Goal: Complete application form

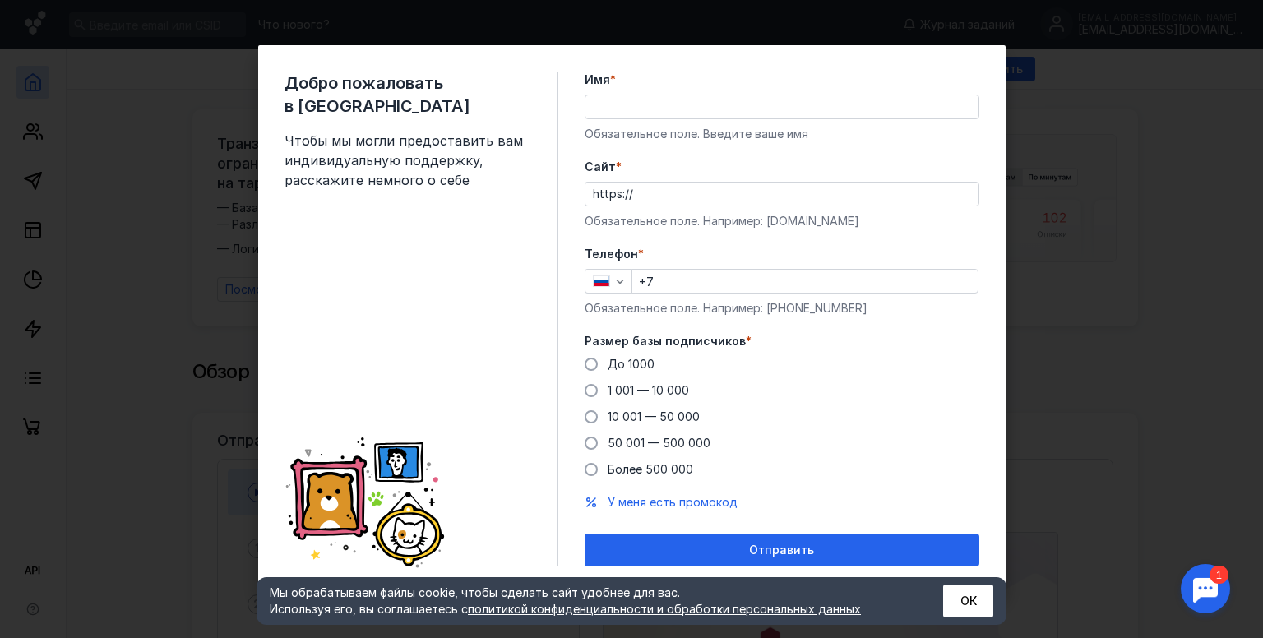
click at [632, 108] on input "Имя *" at bounding box center [782, 106] width 393 height 23
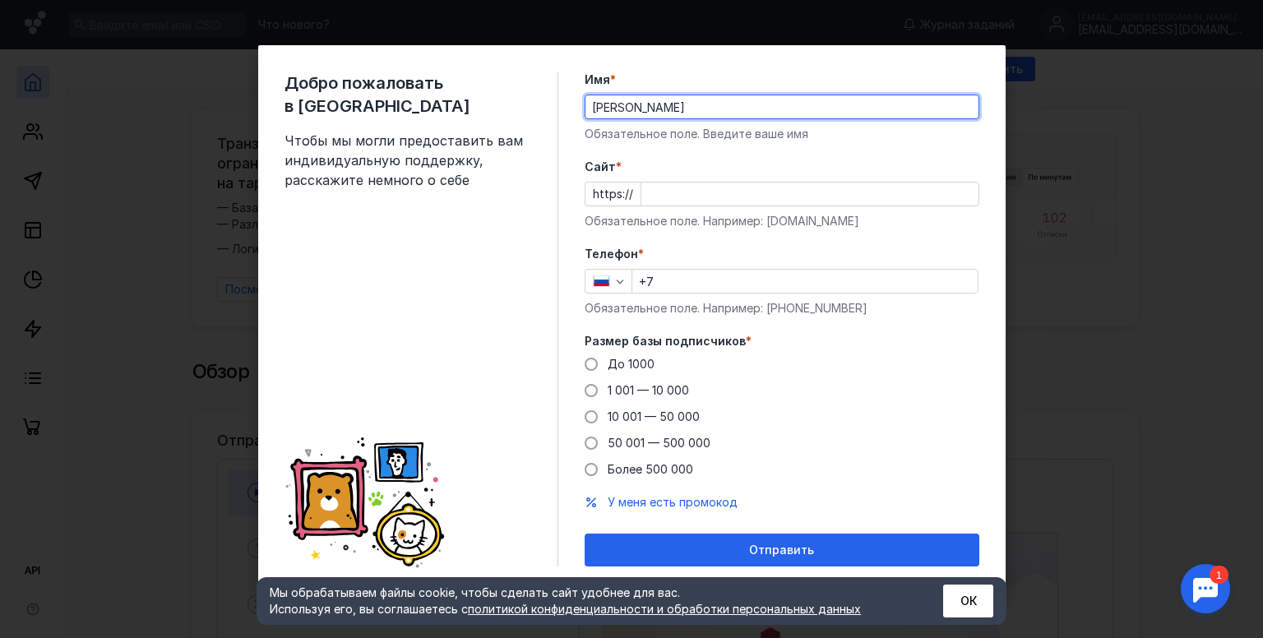
type input "[PERSON_NAME]"
click at [720, 199] on input "Cайт *" at bounding box center [809, 194] width 337 height 23
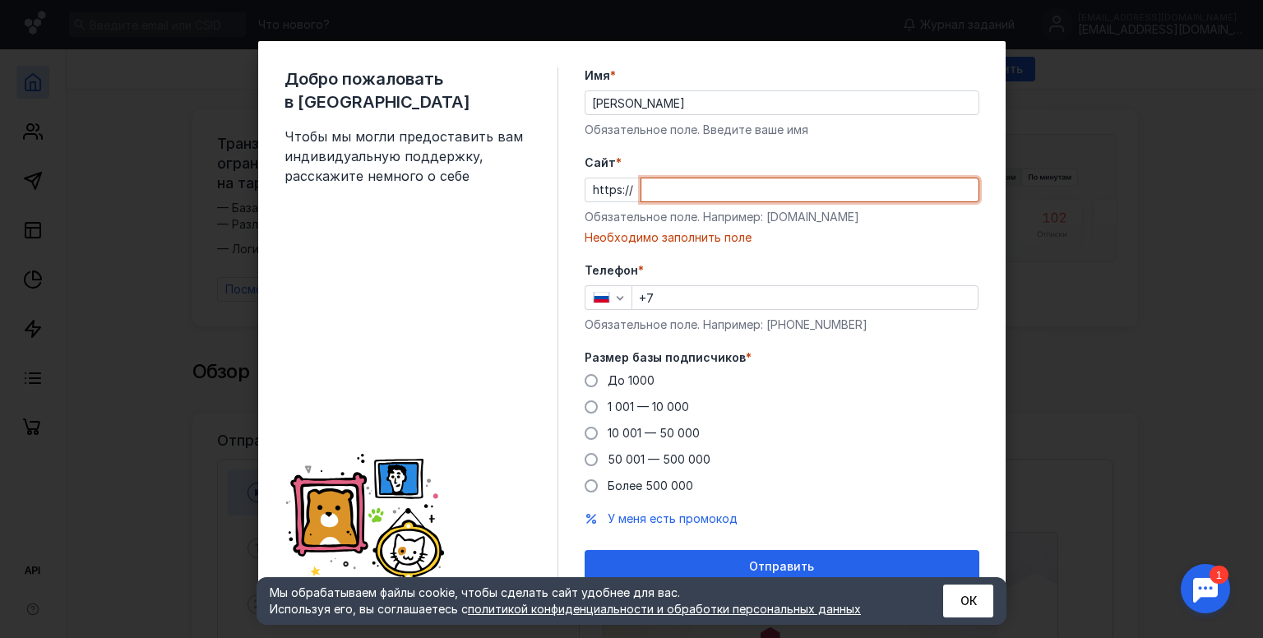
paste input "[DOMAIN_NAME]/"
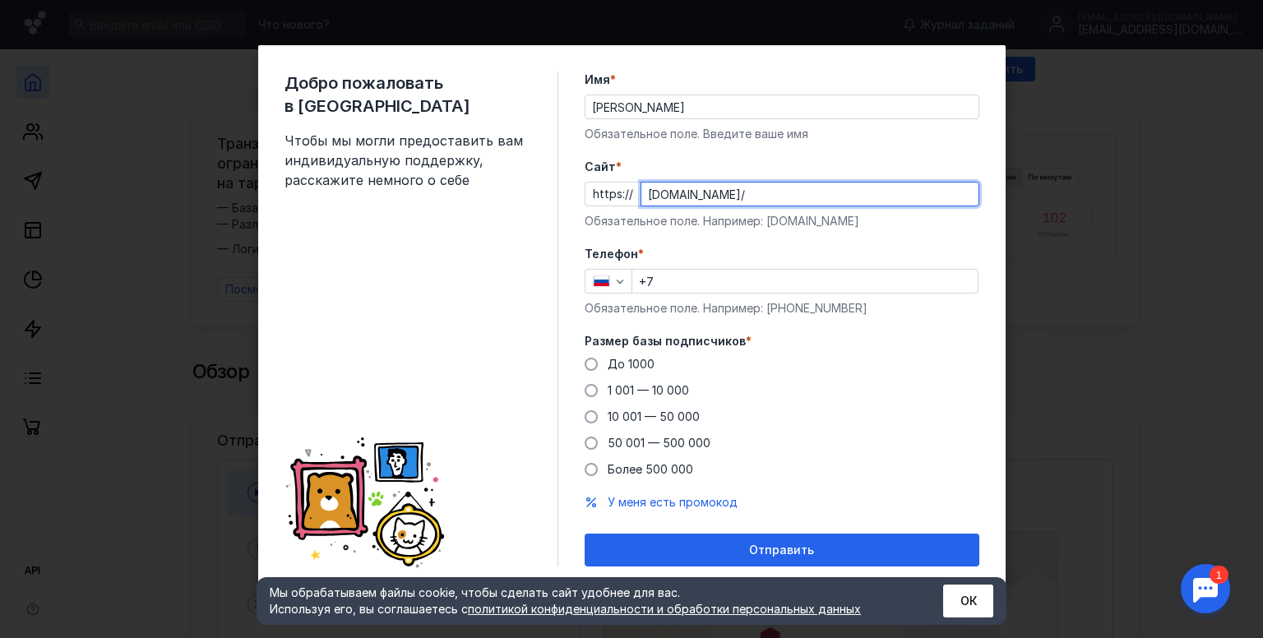
type input "[DOMAIN_NAME]/"
click at [684, 284] on input "+7" at bounding box center [804, 281] width 345 height 23
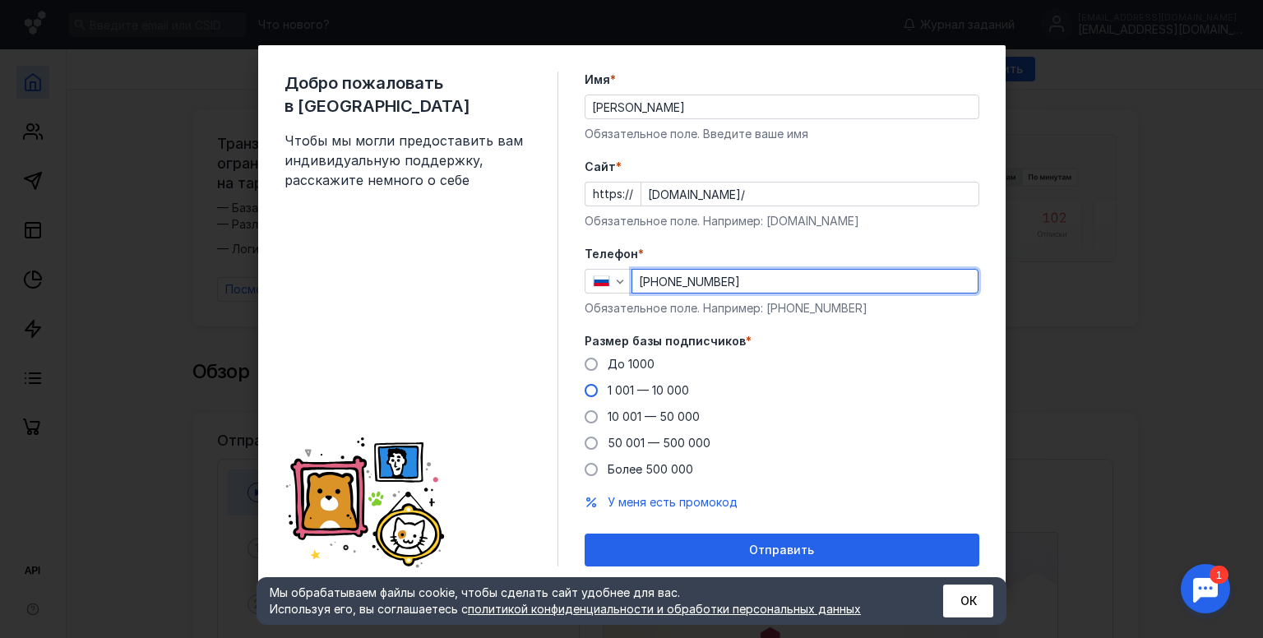
type input "[PHONE_NUMBER]"
click at [670, 392] on span "1 001 — 10 000" at bounding box center [648, 390] width 81 height 14
click at [0, 0] on input "1 001 — 10 000" at bounding box center [0, 0] width 0 height 0
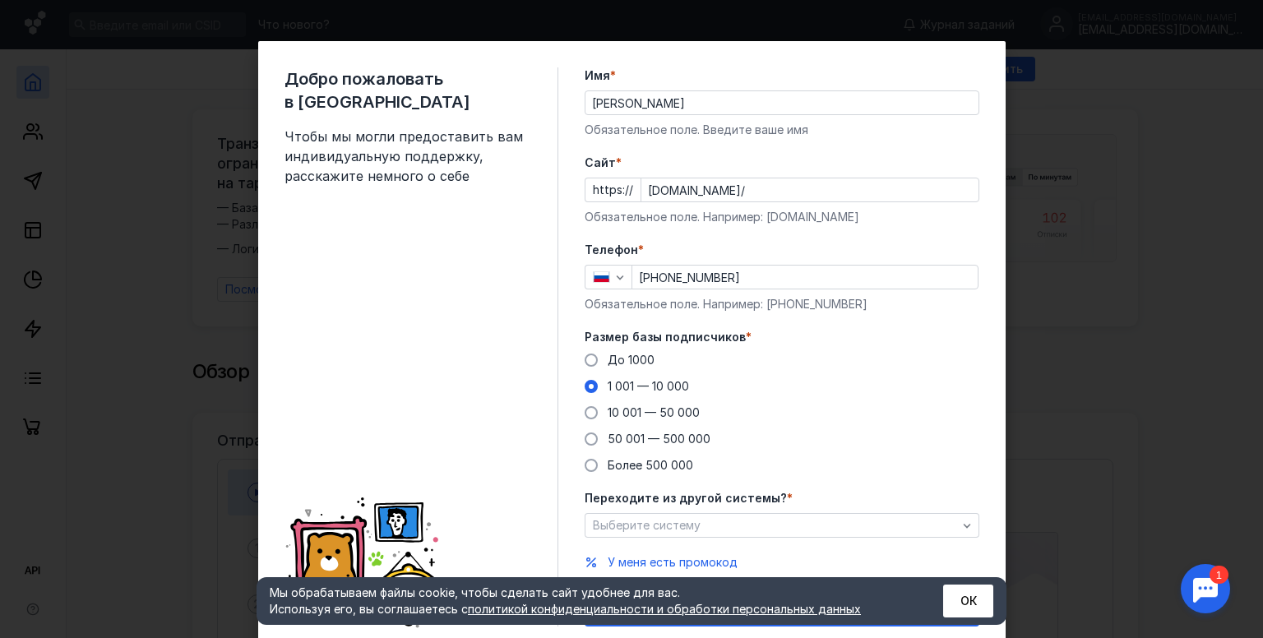
scroll to position [56, 0]
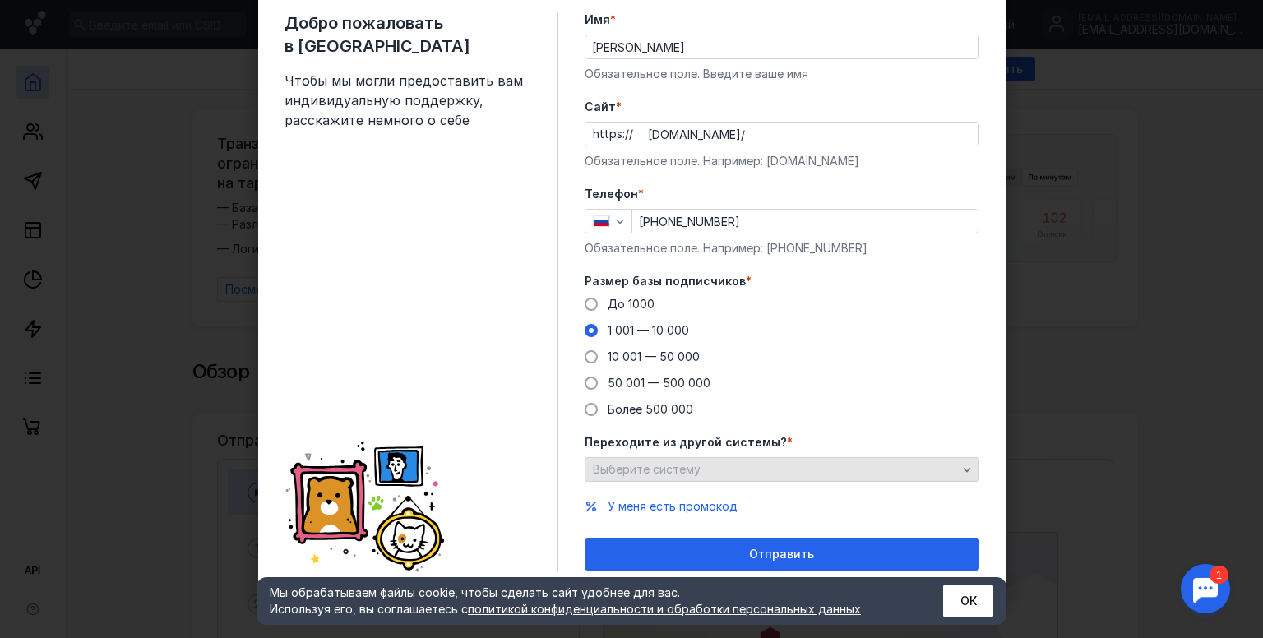
click at [771, 463] on div "Выберите систему" at bounding box center [775, 470] width 373 height 14
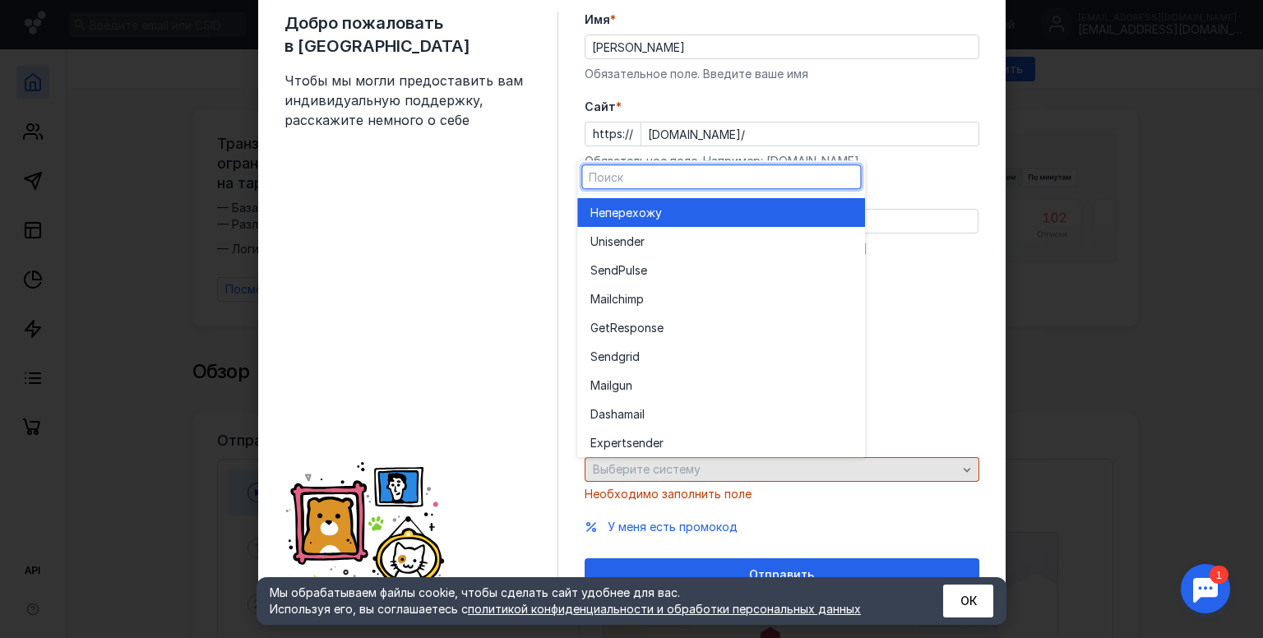
click at [771, 463] on div "Выберите систему" at bounding box center [775, 470] width 373 height 14
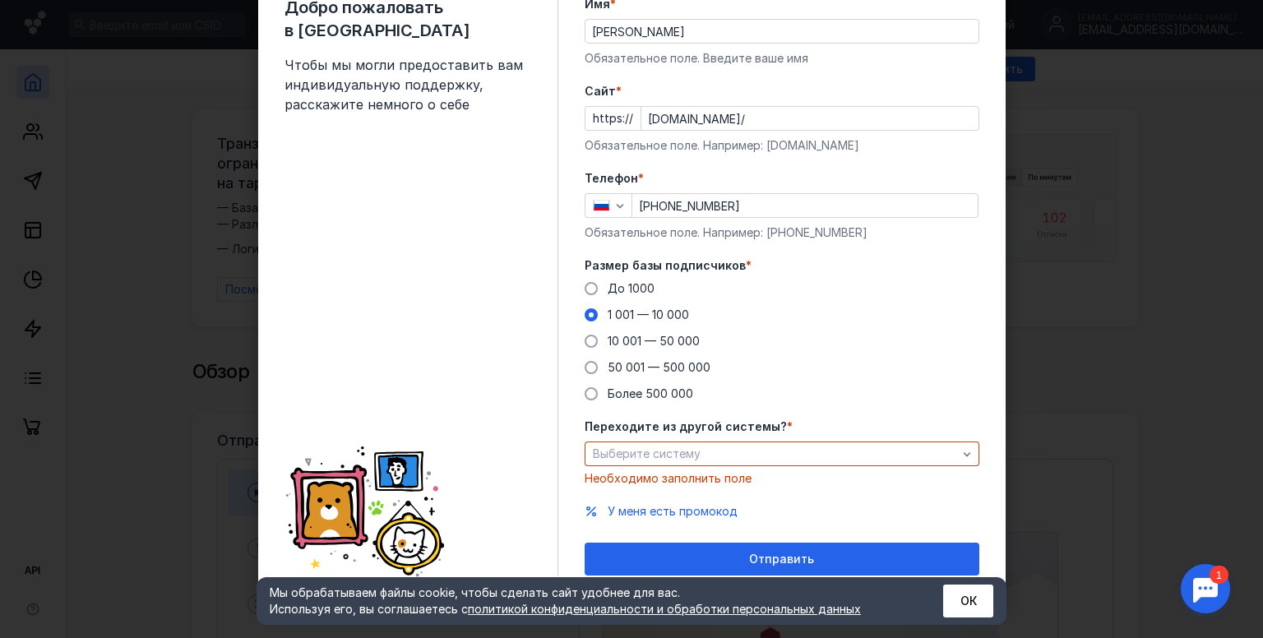
scroll to position [76, 0]
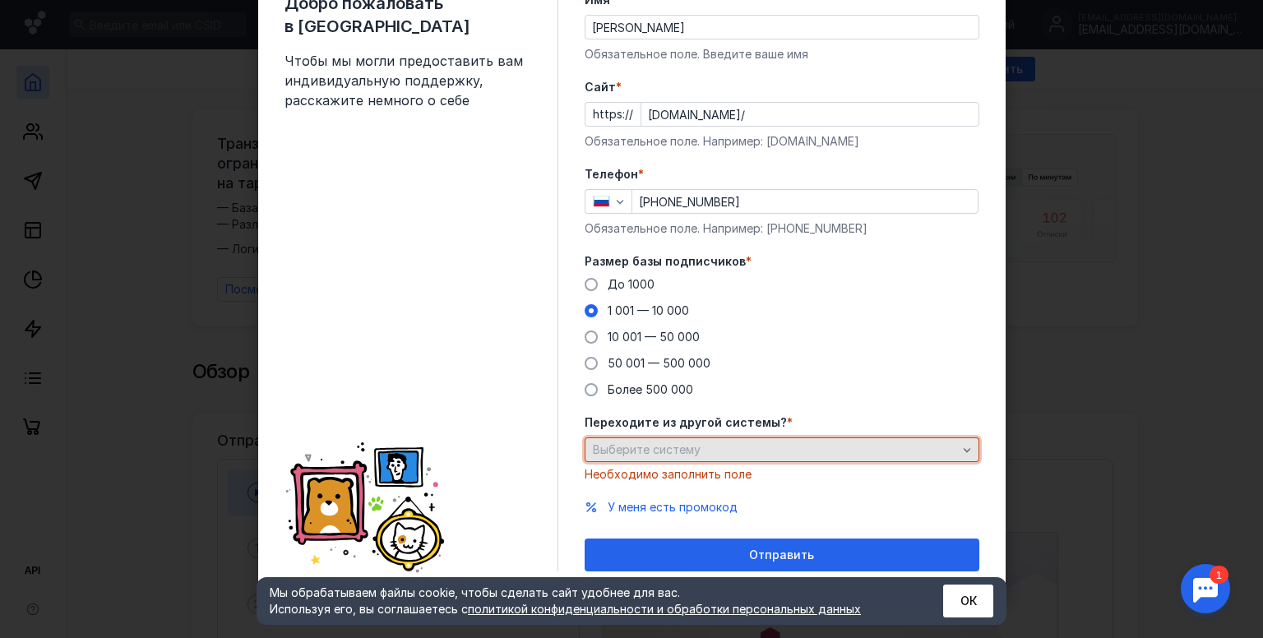
click at [885, 438] on div "Выберите систему" at bounding box center [782, 449] width 395 height 25
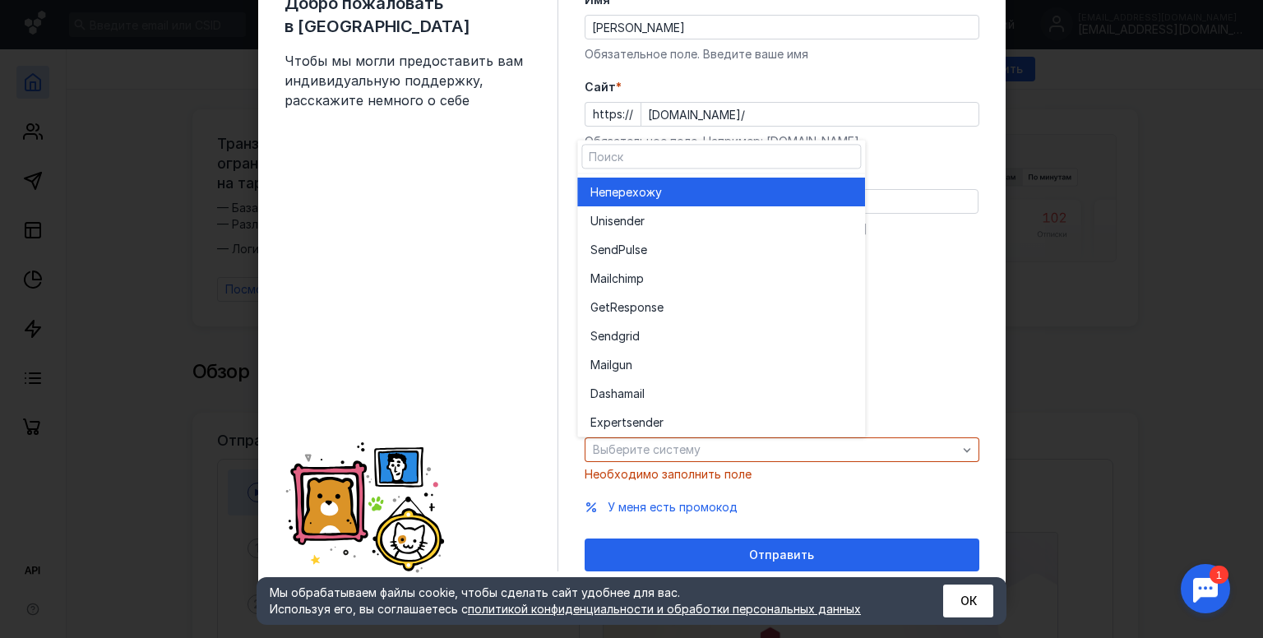
click at [709, 189] on div "Не перехожу" at bounding box center [721, 192] width 262 height 16
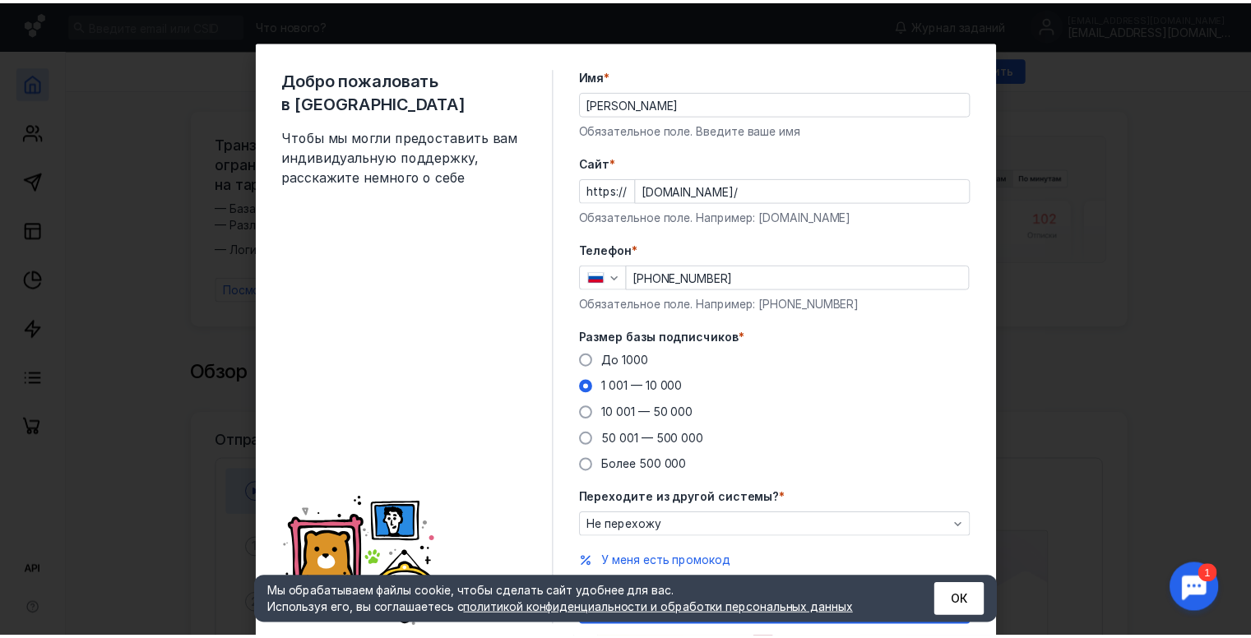
scroll to position [56, 0]
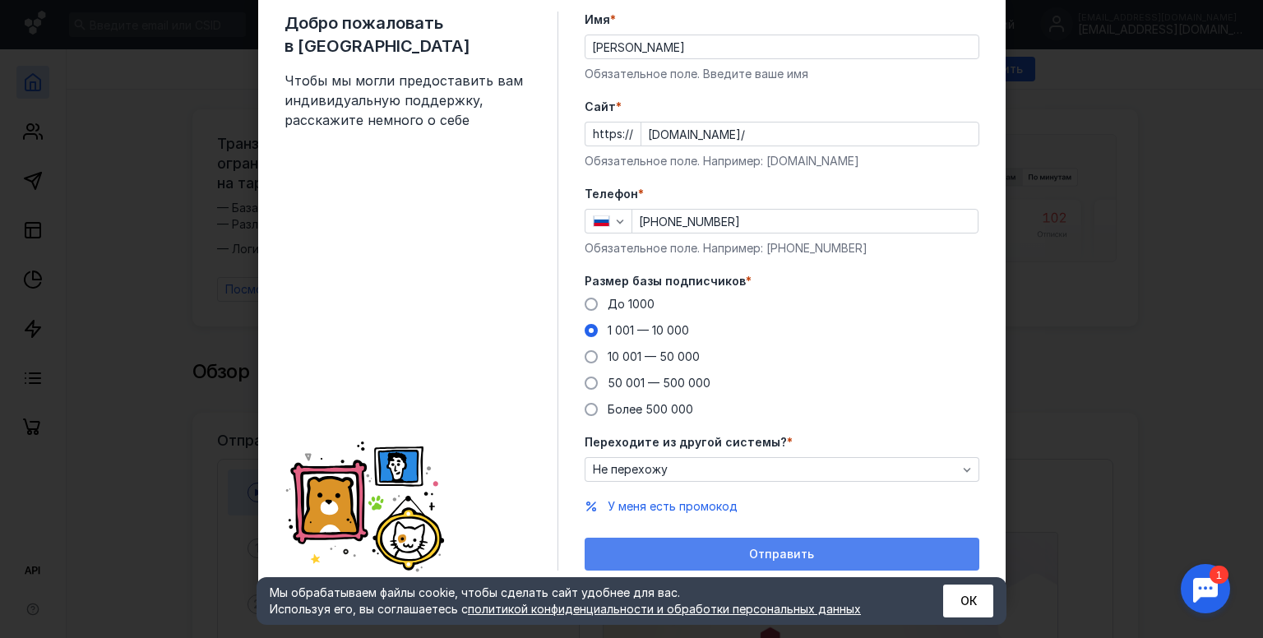
click at [757, 556] on span "Отправить" at bounding box center [781, 555] width 65 height 14
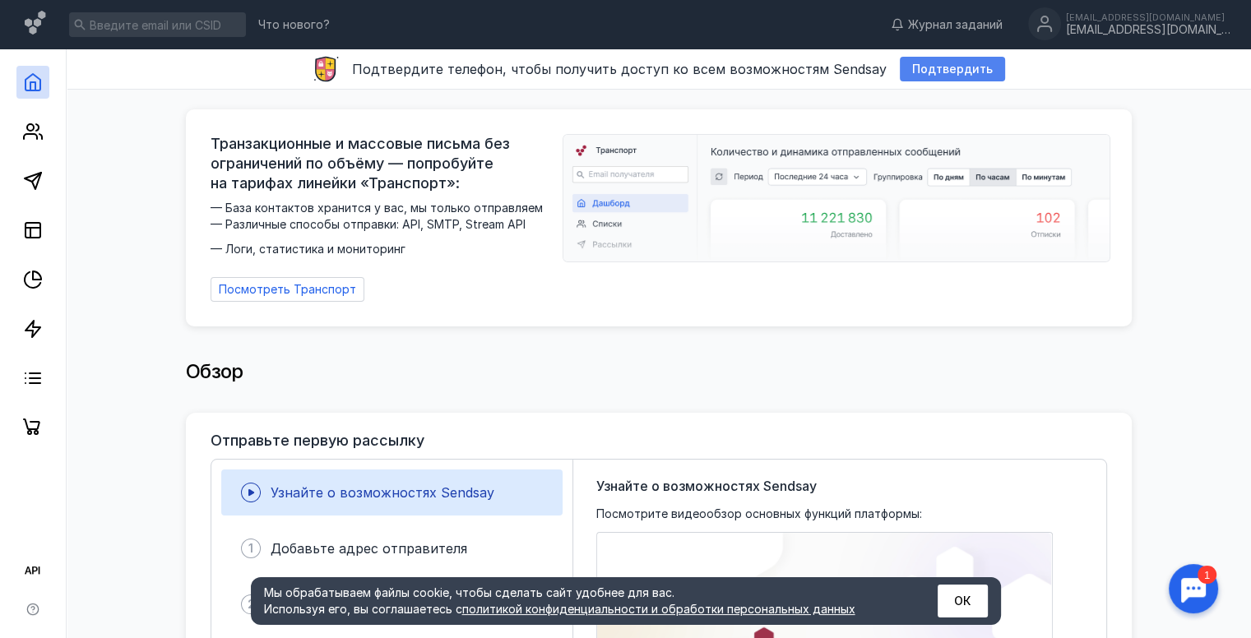
click at [951, 67] on span "Подтвердить" at bounding box center [952, 69] width 81 height 14
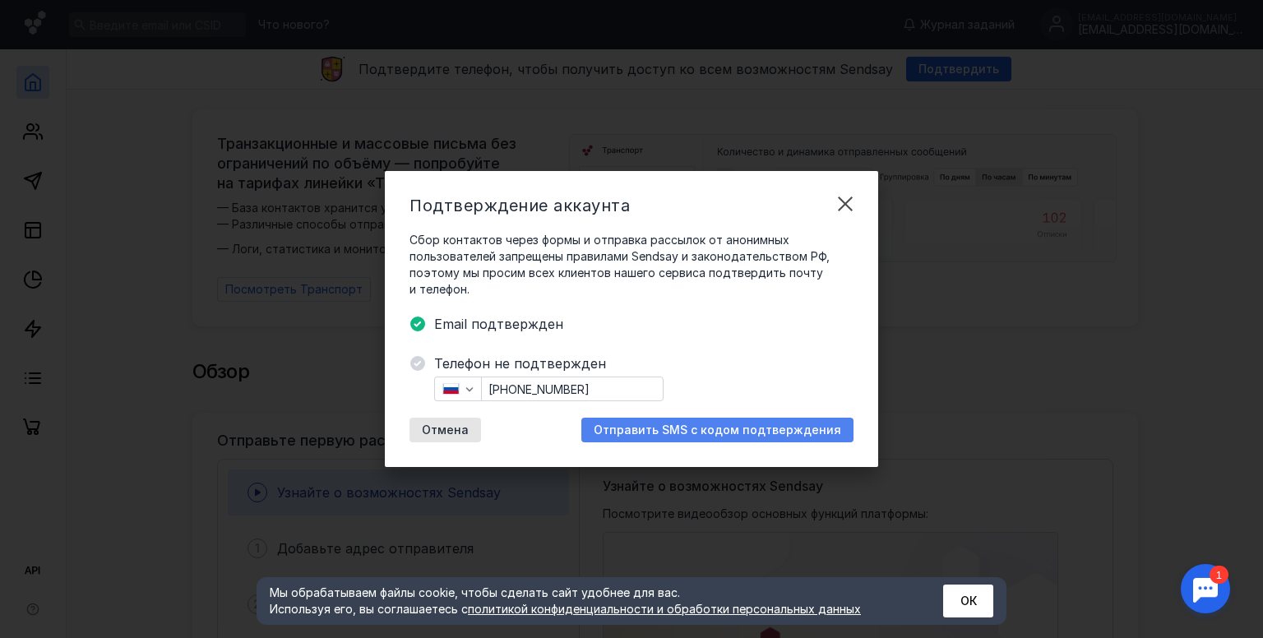
click at [703, 427] on span "Отправить SMS с кодом подтверждения" at bounding box center [718, 431] width 248 height 14
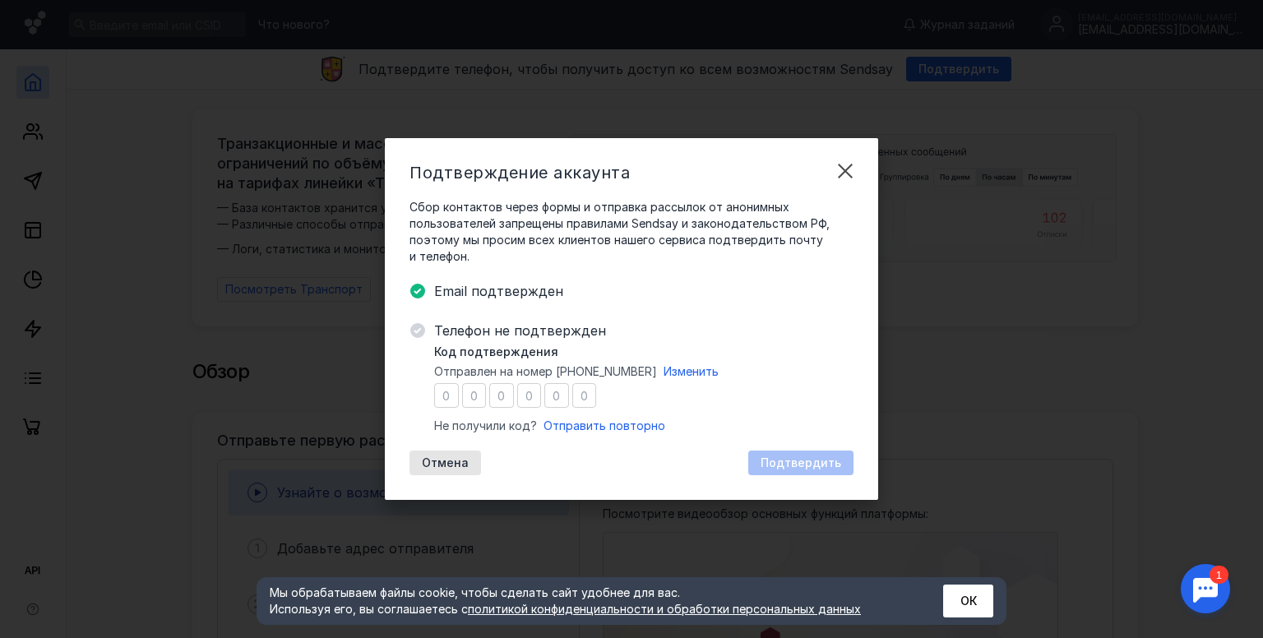
type input "4"
type input "6"
type input "1"
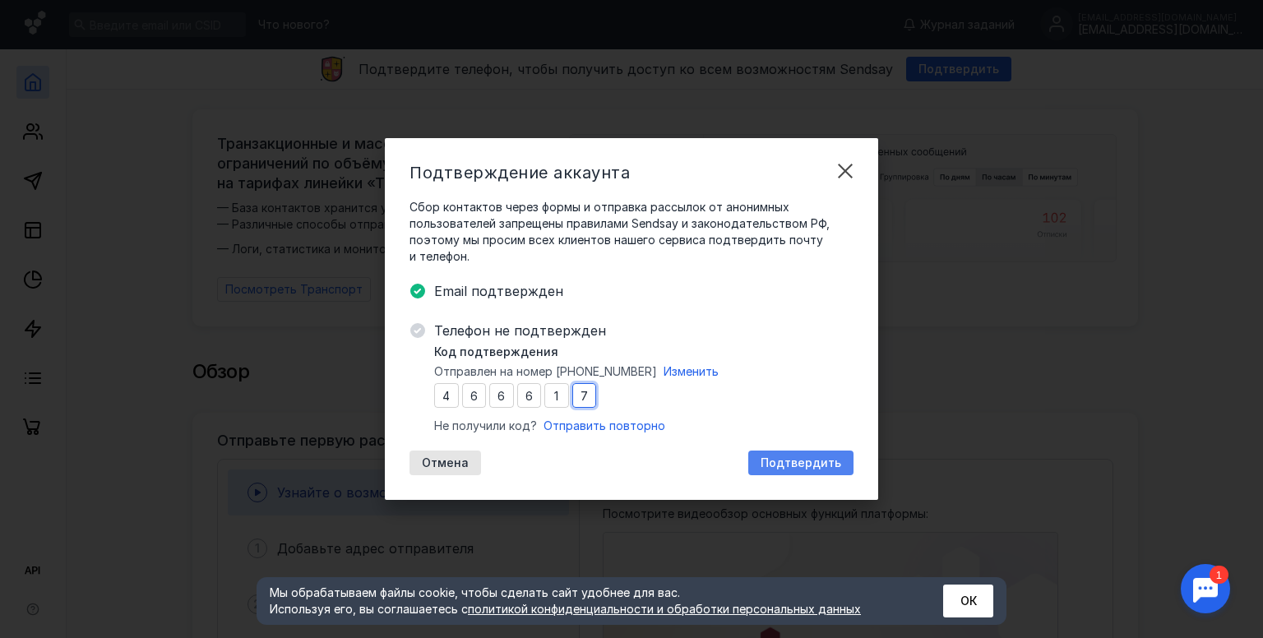
type input "7"
click at [839, 458] on span "Подтвердить" at bounding box center [801, 463] width 81 height 14
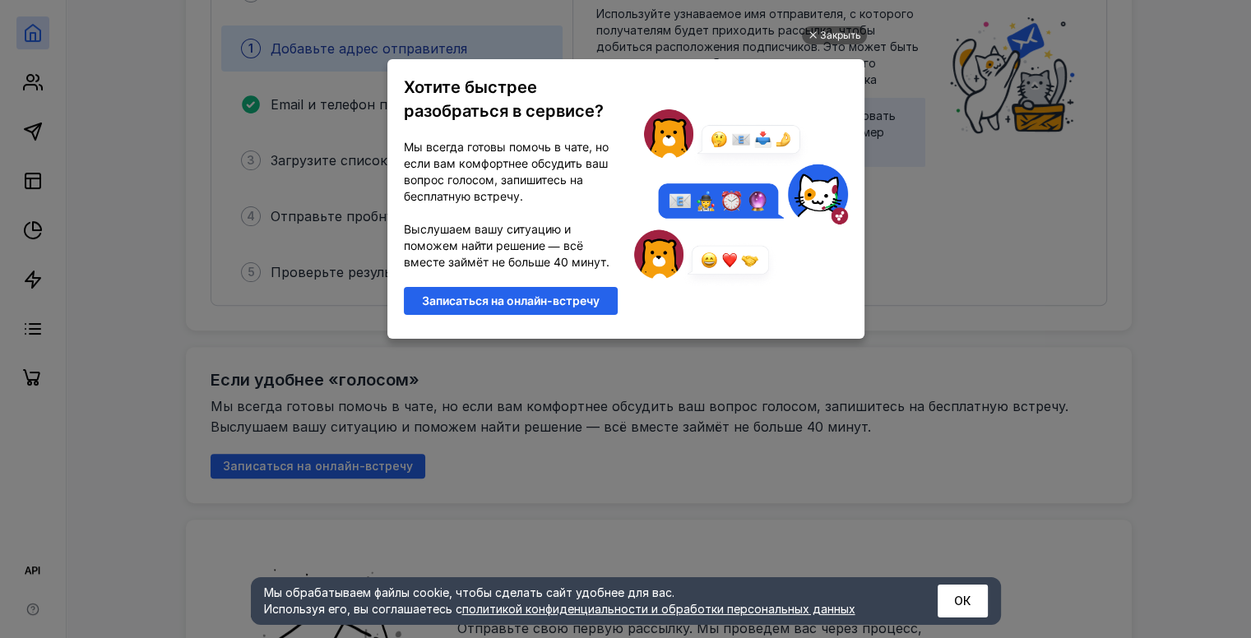
scroll to position [0, 0]
click at [820, 40] on div "Закрыть" at bounding box center [840, 35] width 41 height 18
